Goal: Entertainment & Leisure: Consume media (video, audio)

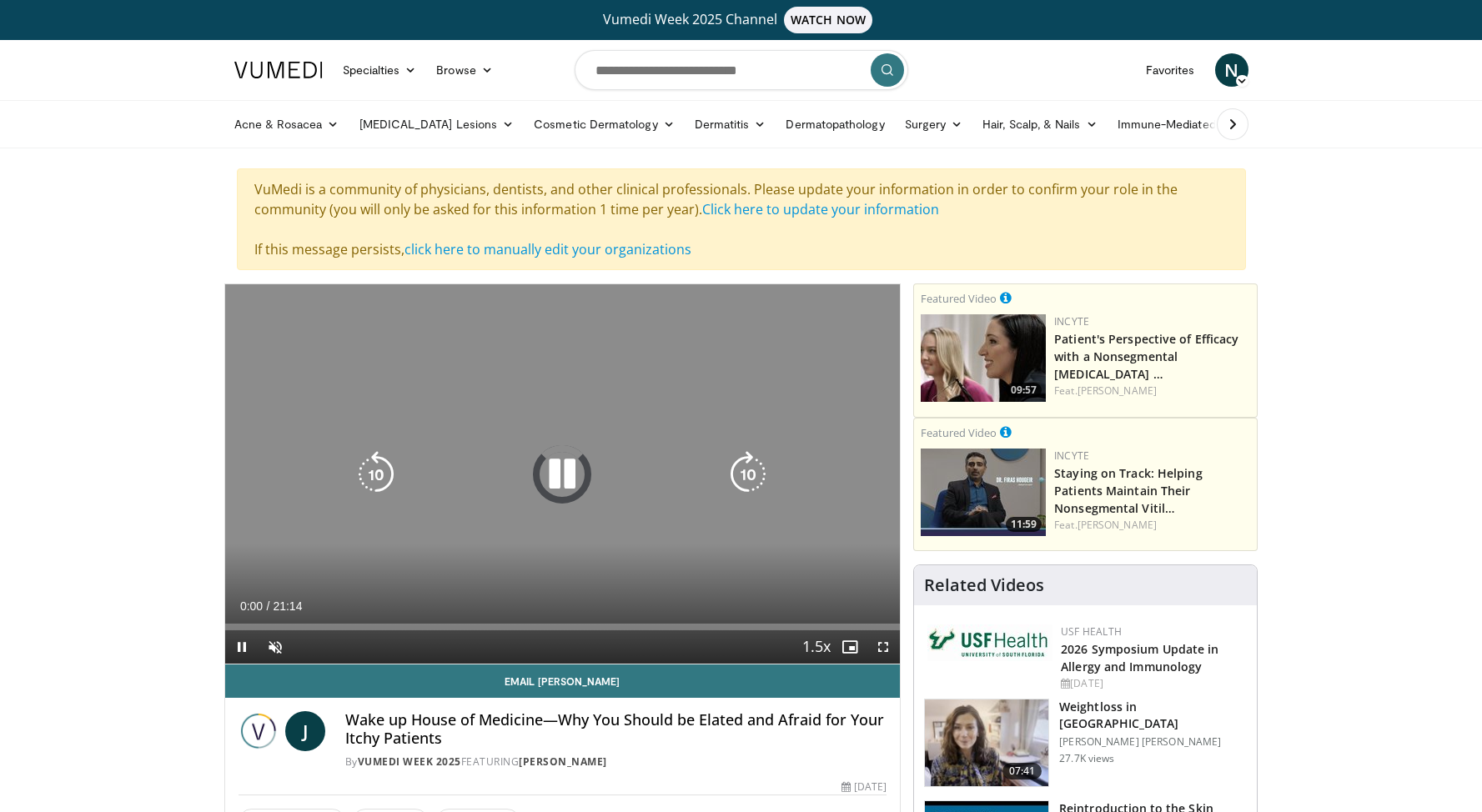
click at [567, 494] on icon "Video Player" at bounding box center [562, 474] width 47 height 46
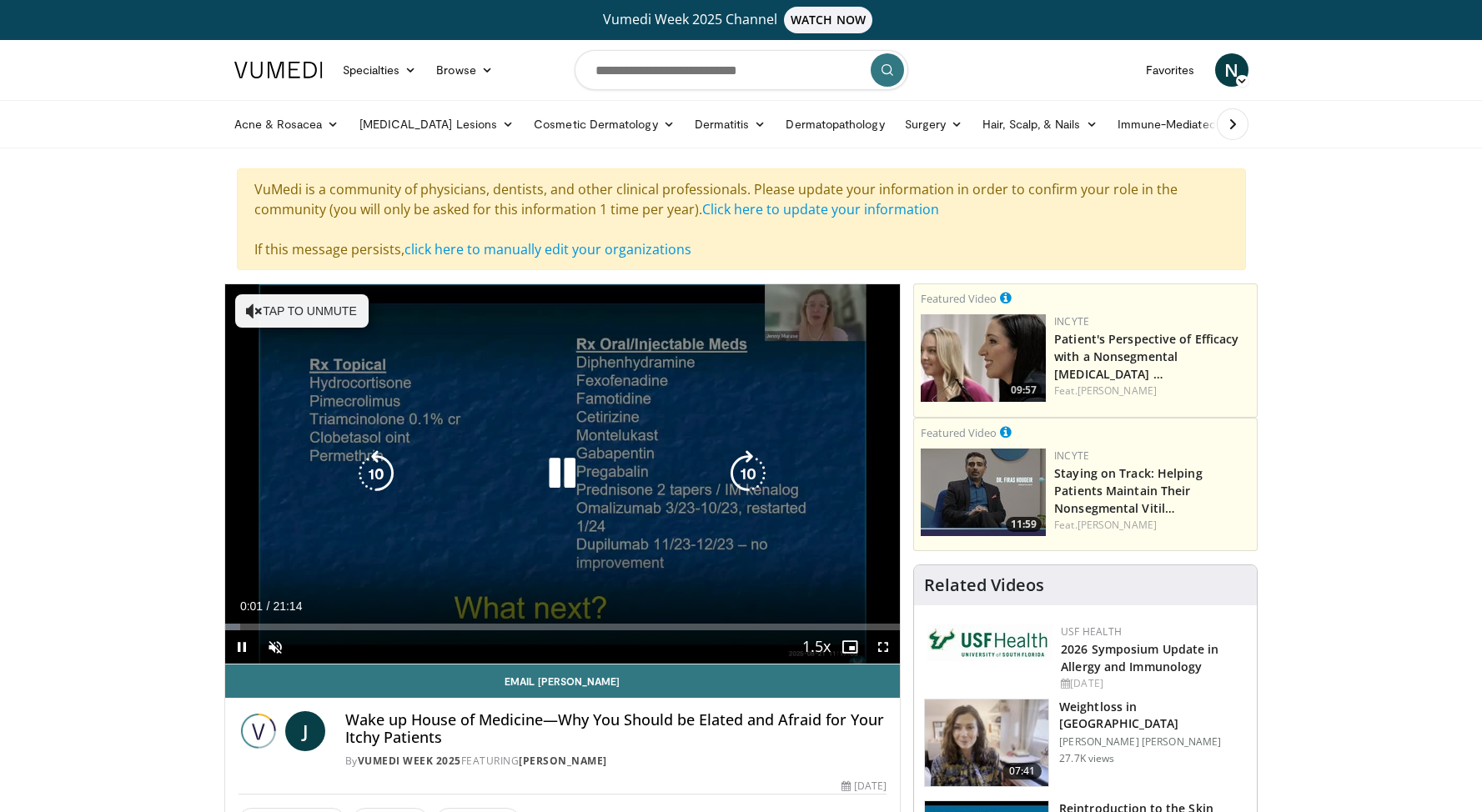
click at [561, 473] on icon "Video Player" at bounding box center [562, 474] width 47 height 46
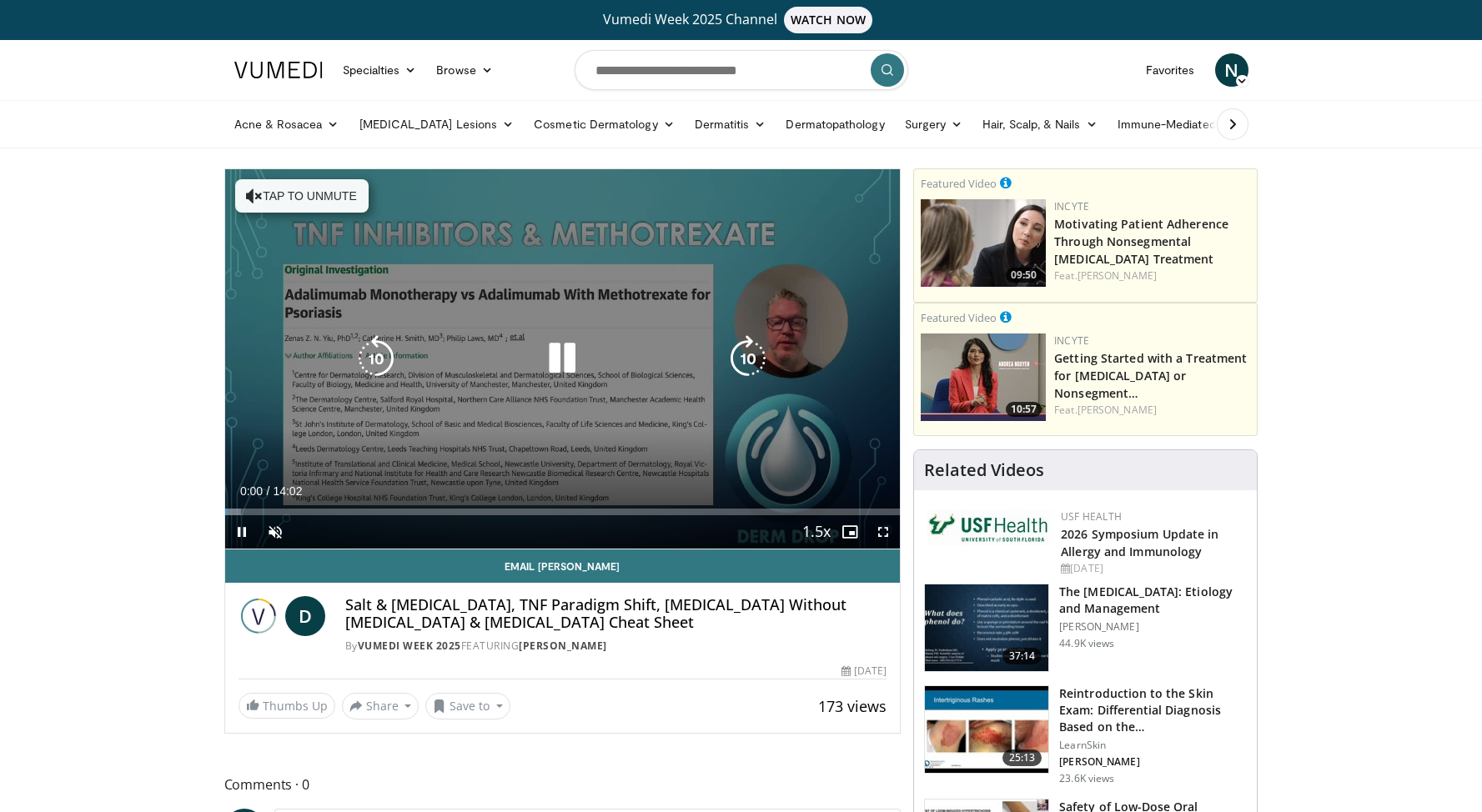
click at [563, 361] on icon "Video Player" at bounding box center [562, 358] width 47 height 46
